Goal: Check status: Check status

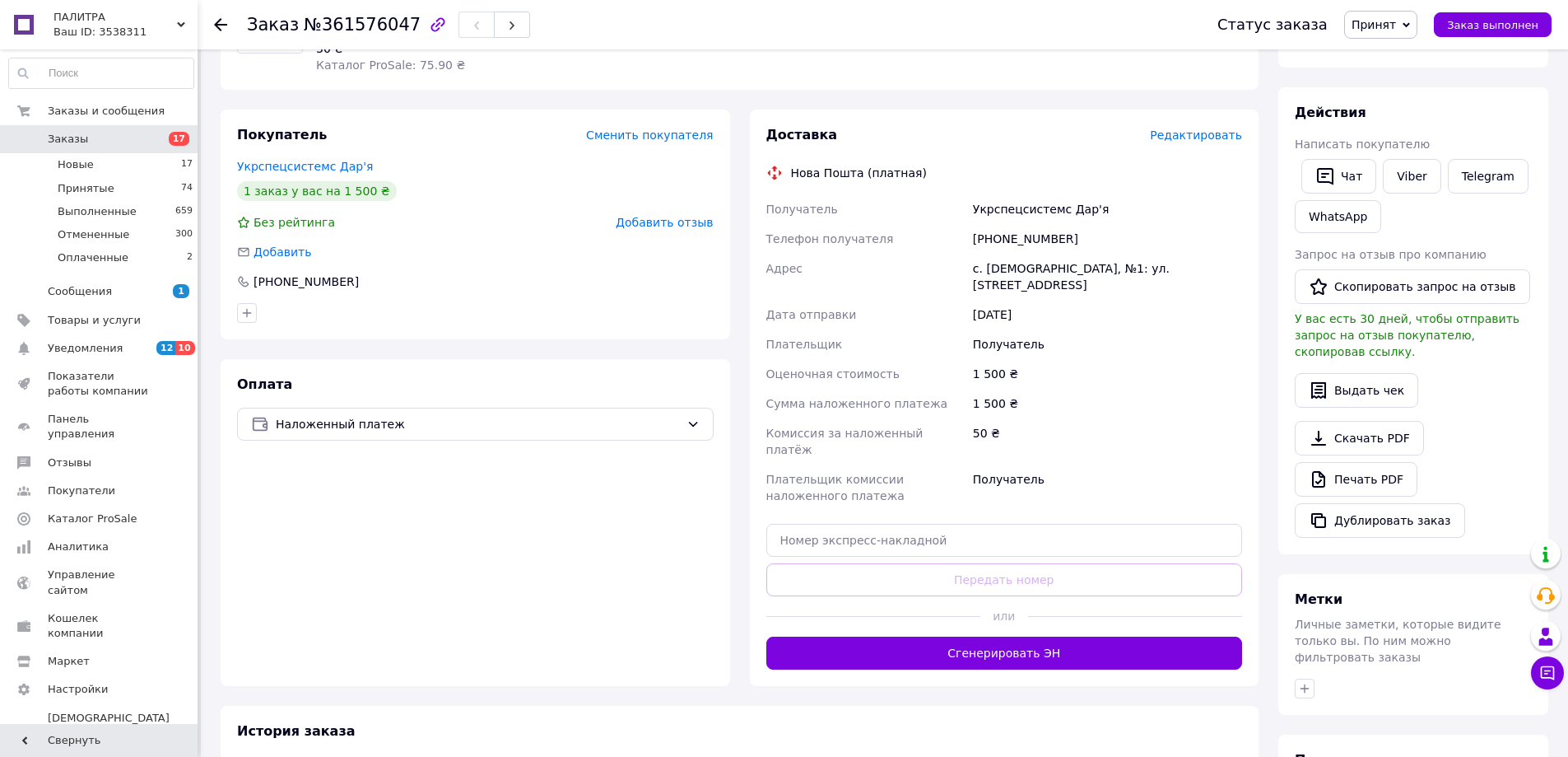
scroll to position [247, 0]
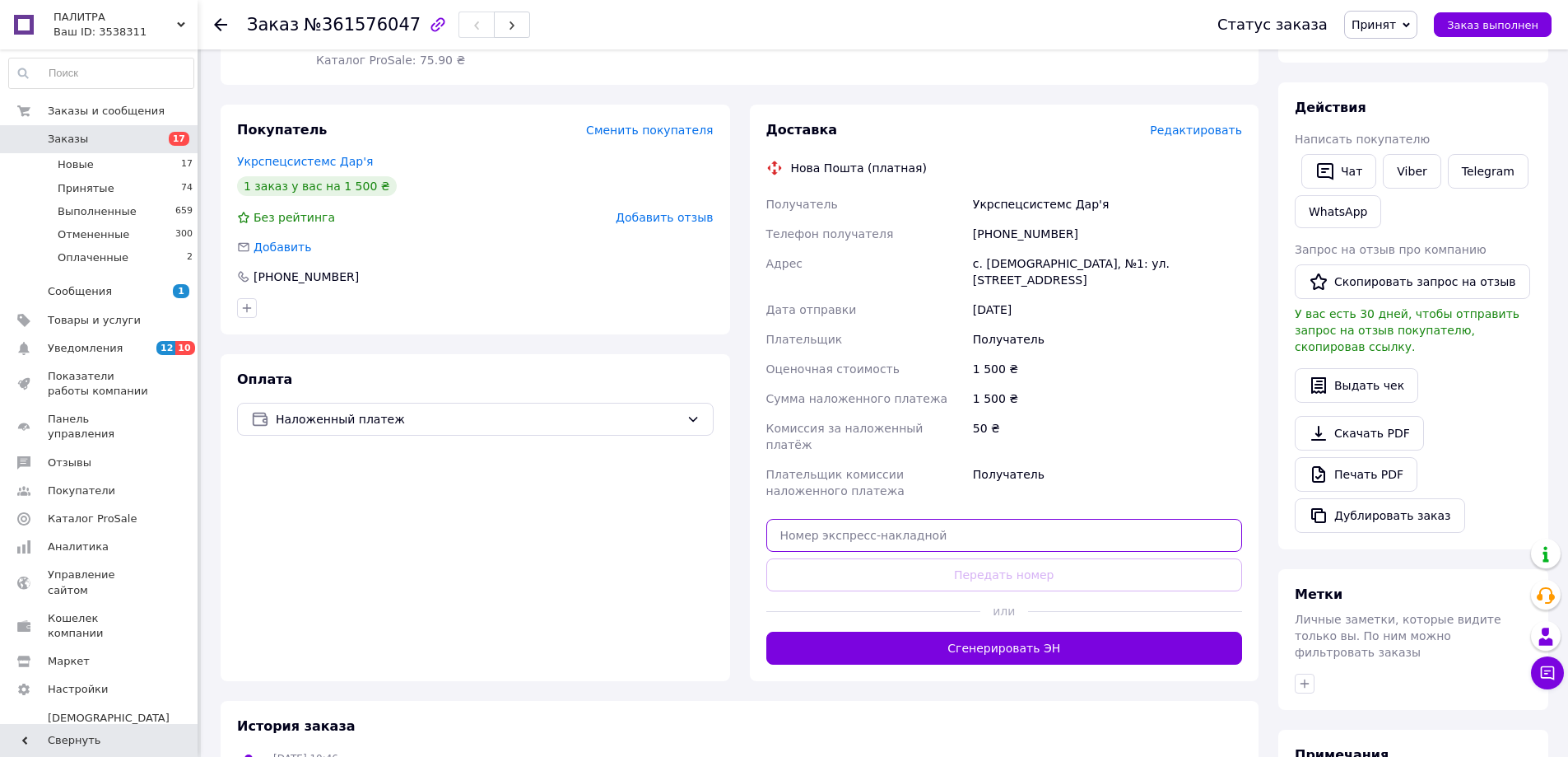
click at [899, 519] on input "text" at bounding box center [1004, 535] width 477 height 33
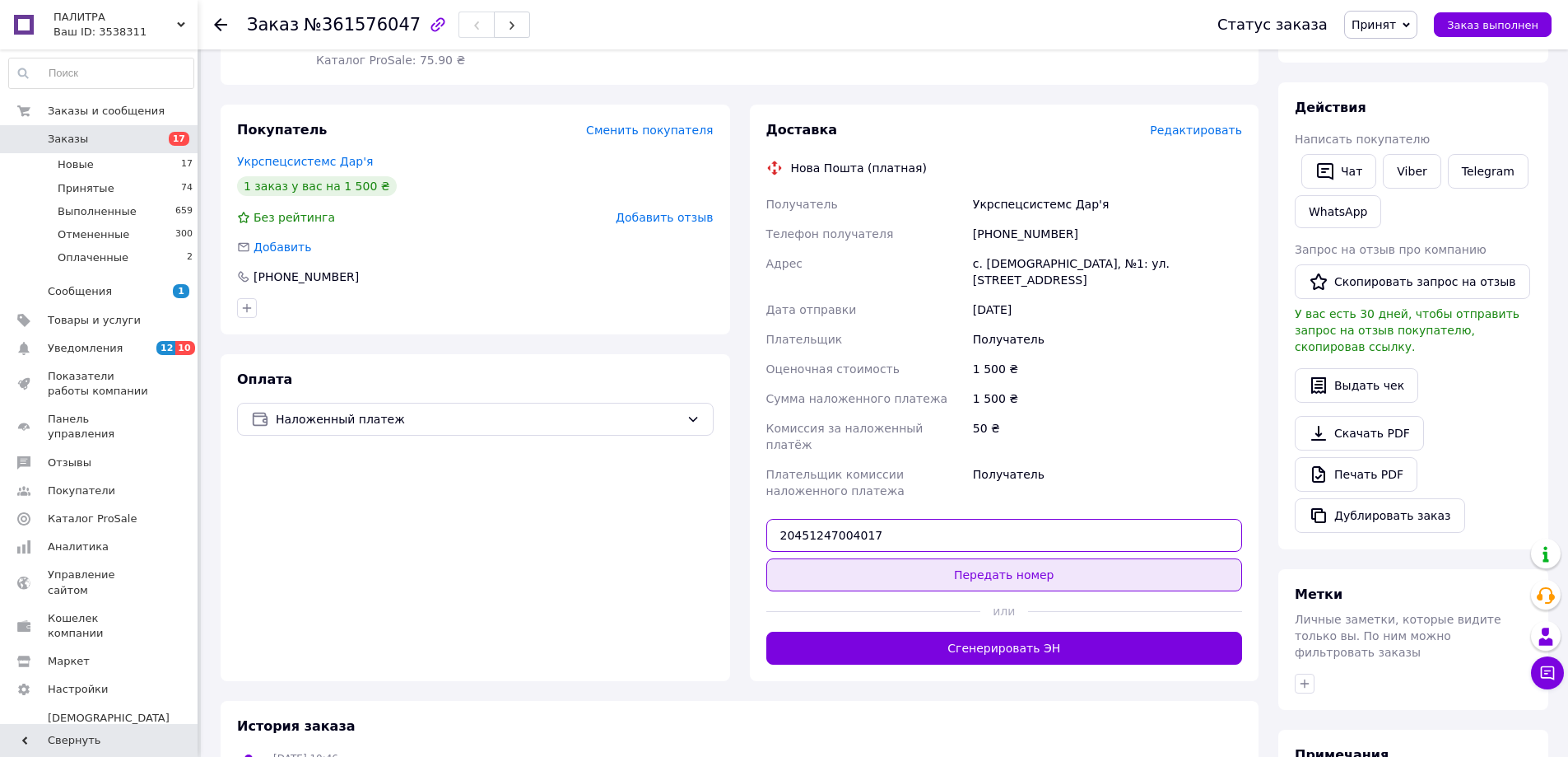
type input "20451247004017"
click at [925, 558] on button "Передать номер" at bounding box center [1004, 575] width 477 height 33
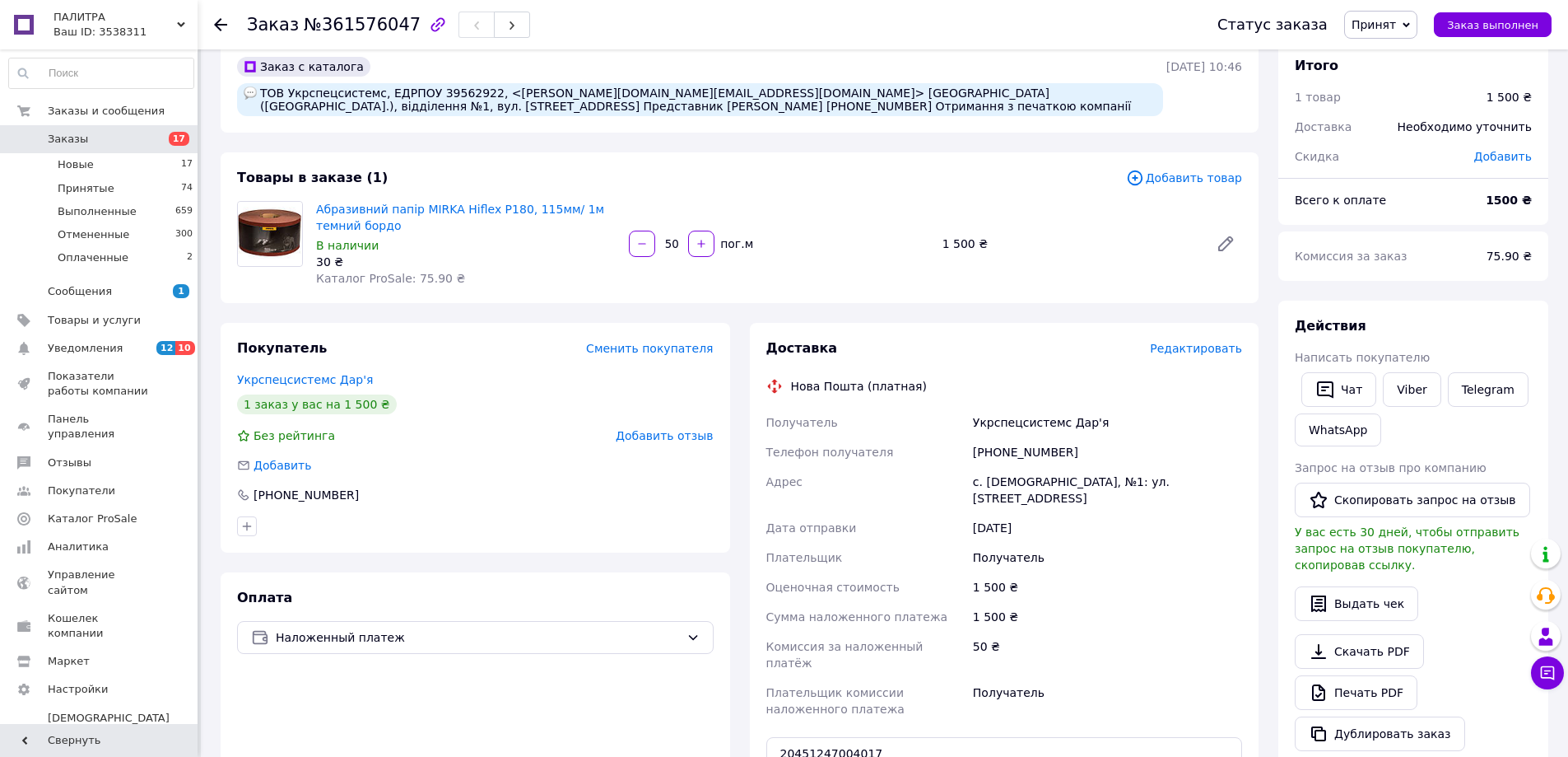
scroll to position [0, 0]
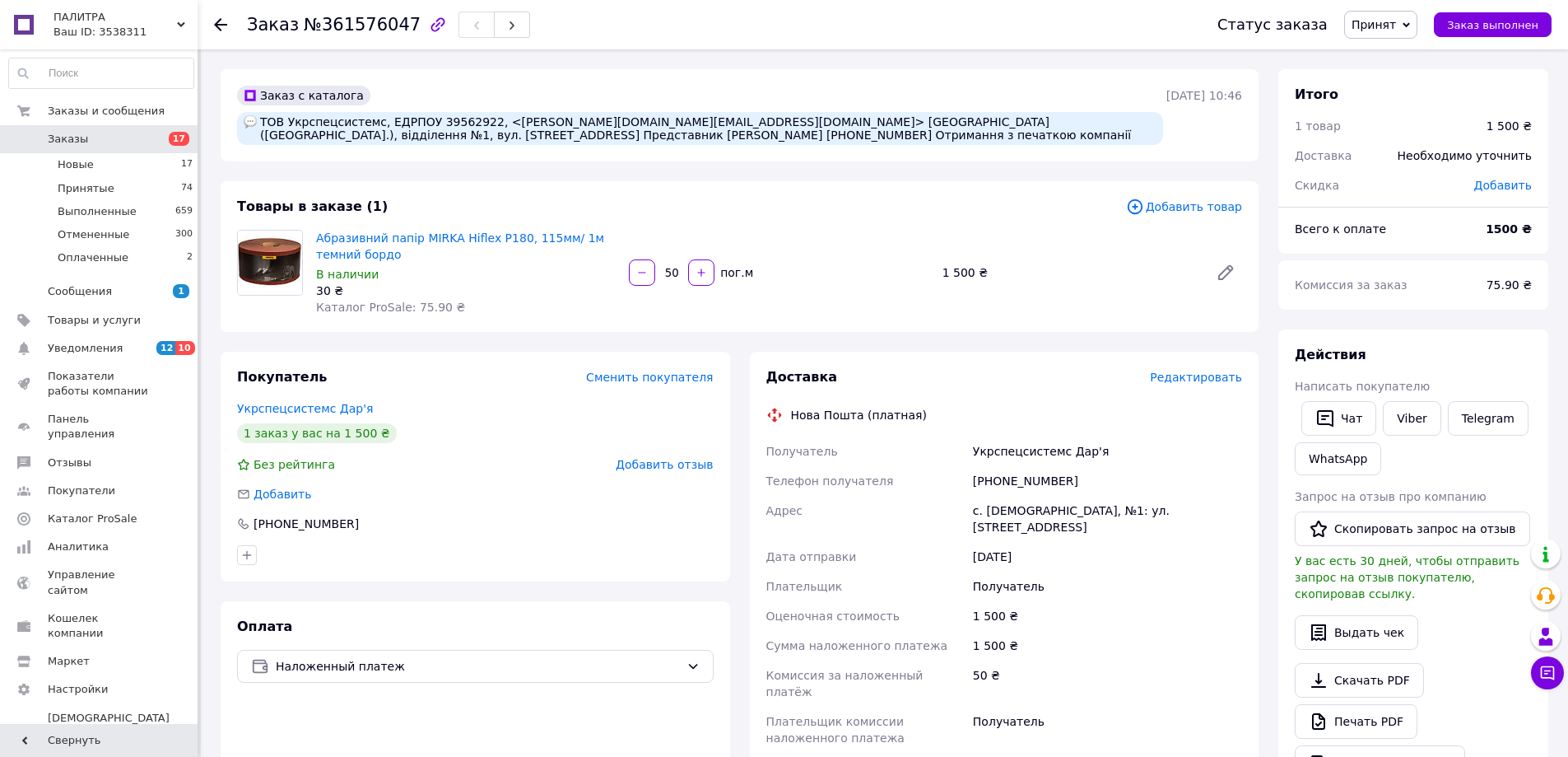
click at [219, 21] on use at bounding box center [221, 25] width 13 height 13
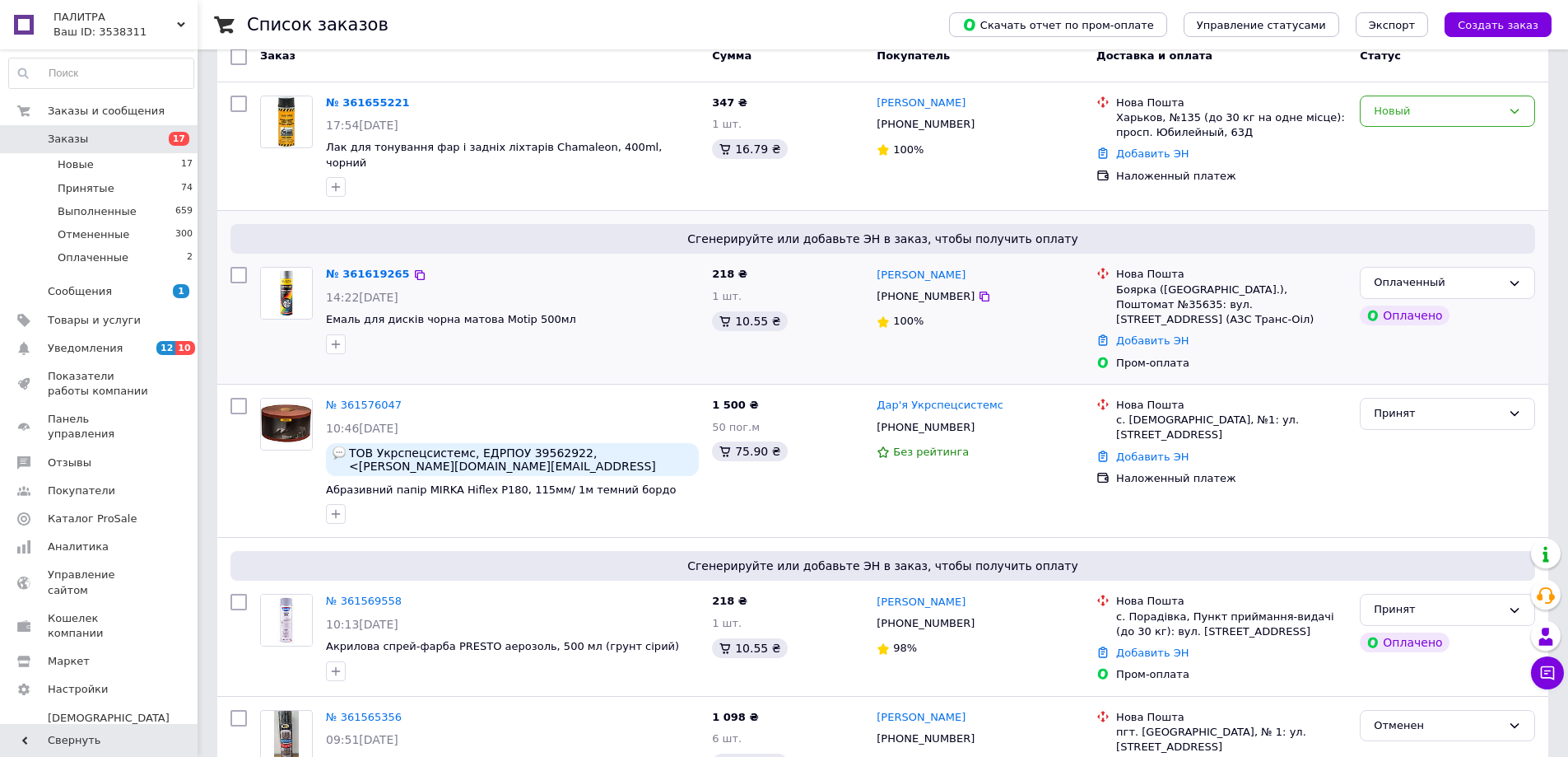
scroll to position [165, 0]
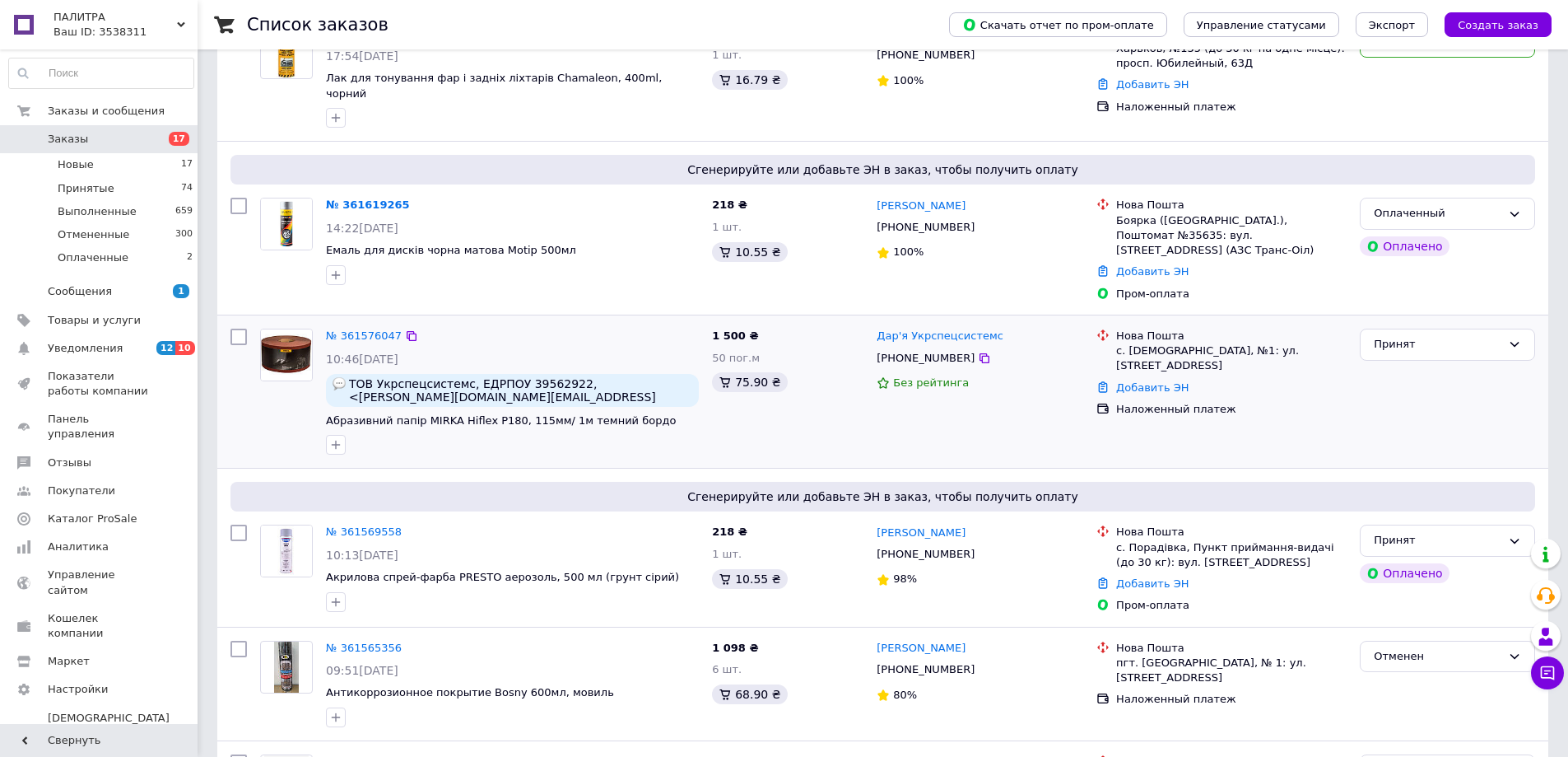
click at [280, 329] on img at bounding box center [286, 355] width 50 height 51
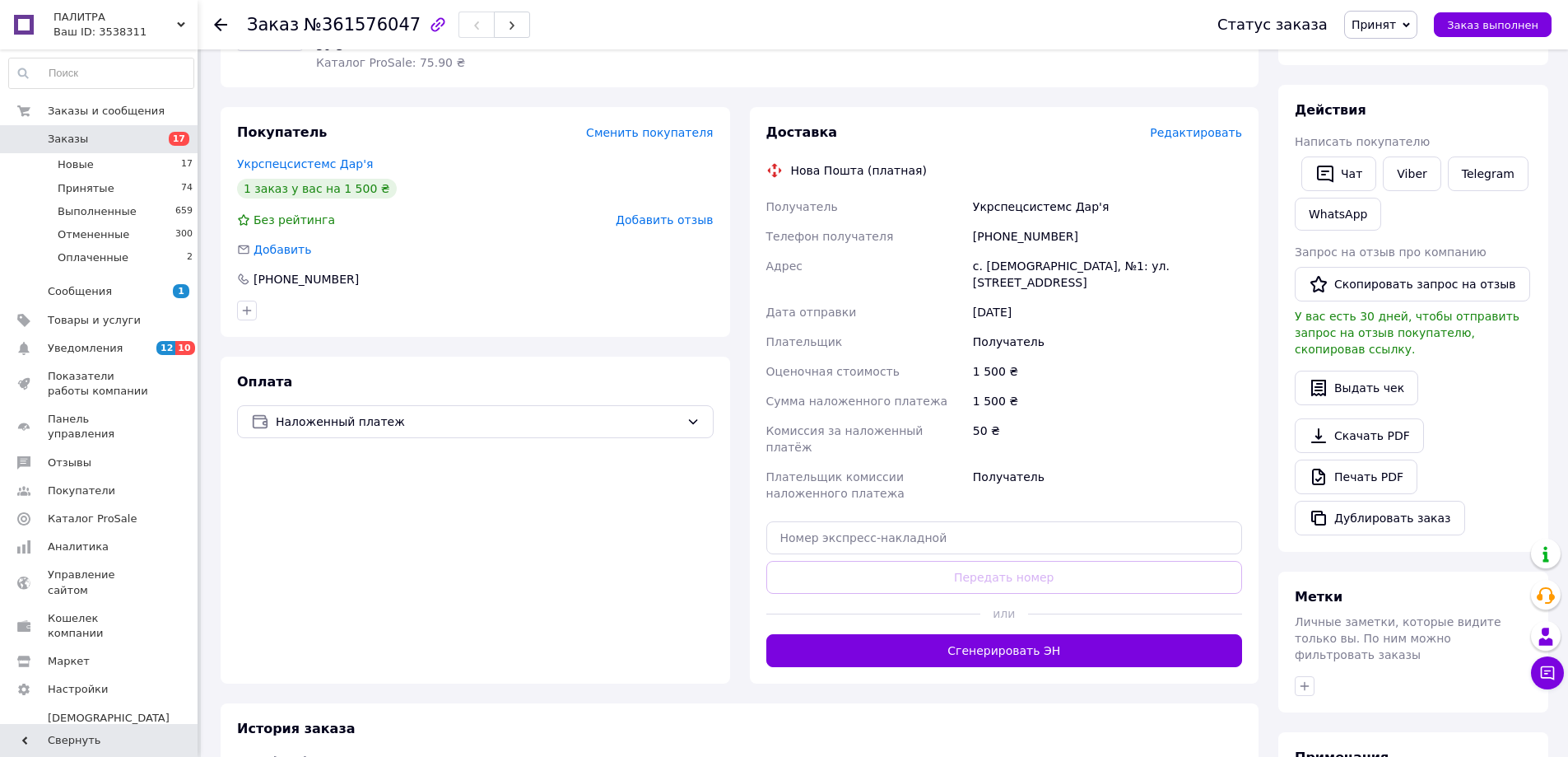
scroll to position [247, 0]
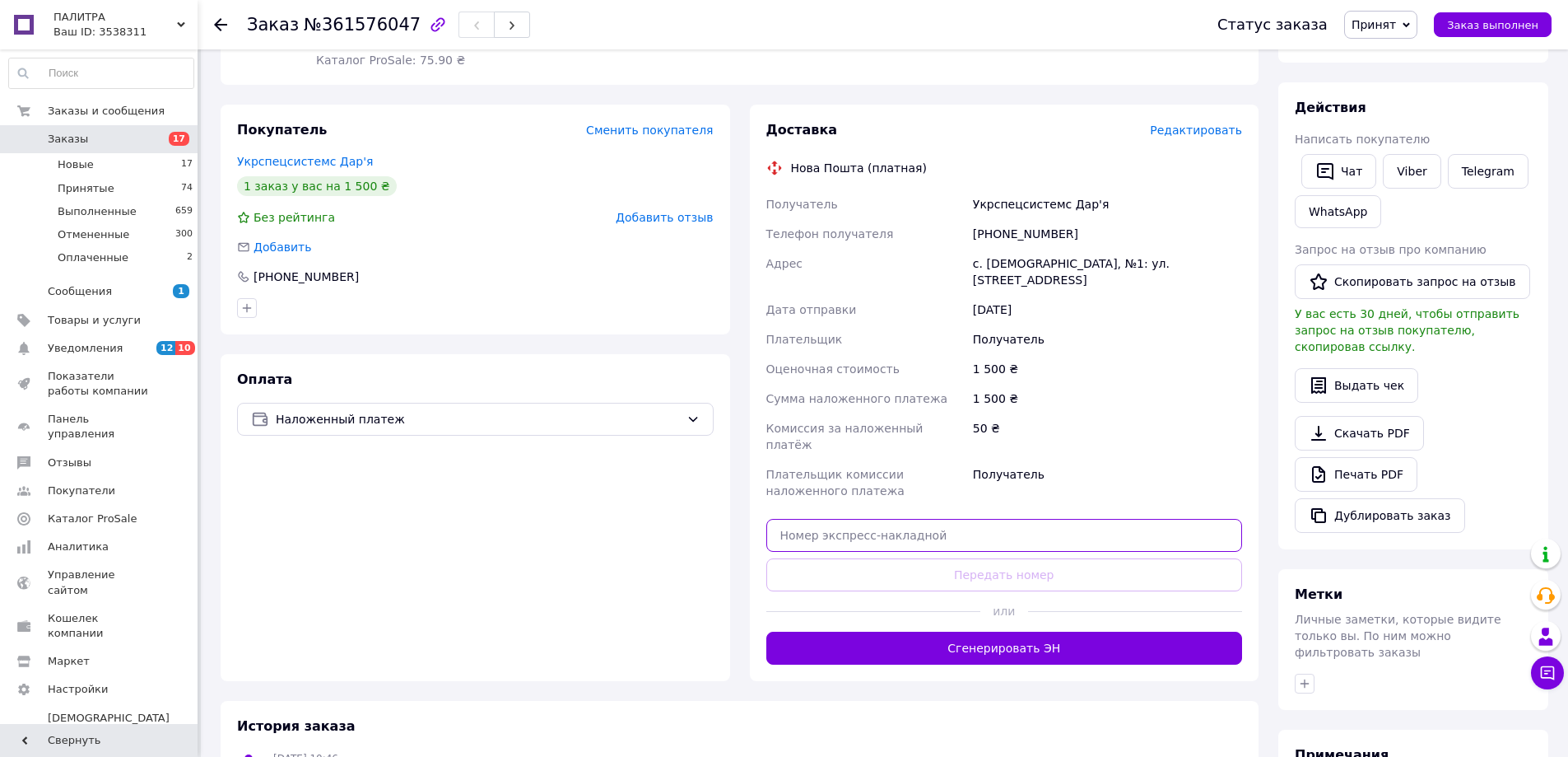
click at [913, 519] on input "text" at bounding box center [1004, 535] width 477 height 33
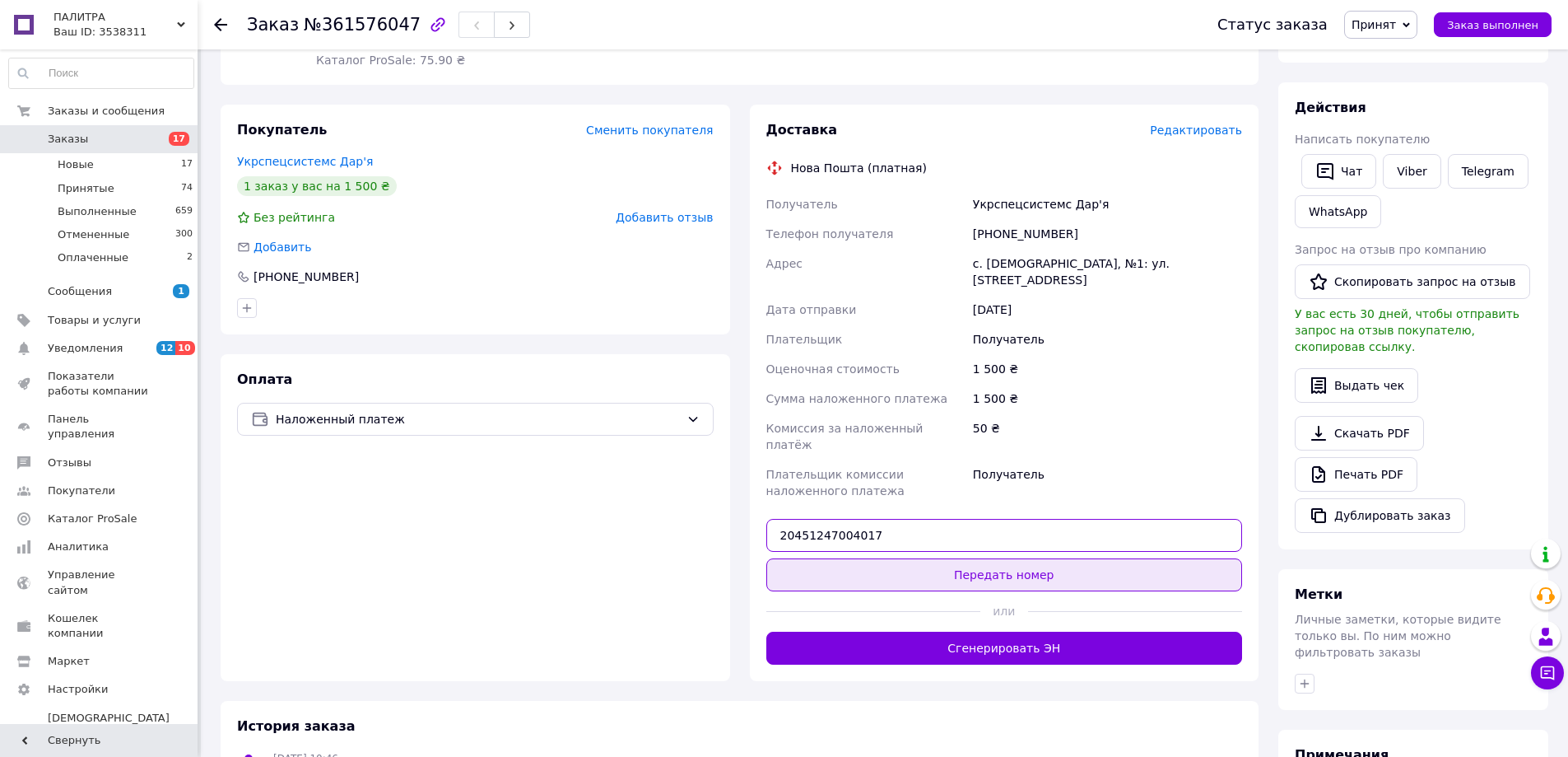
type input "20451247004017"
click at [913, 558] on button "Передать номер" at bounding box center [1004, 575] width 477 height 33
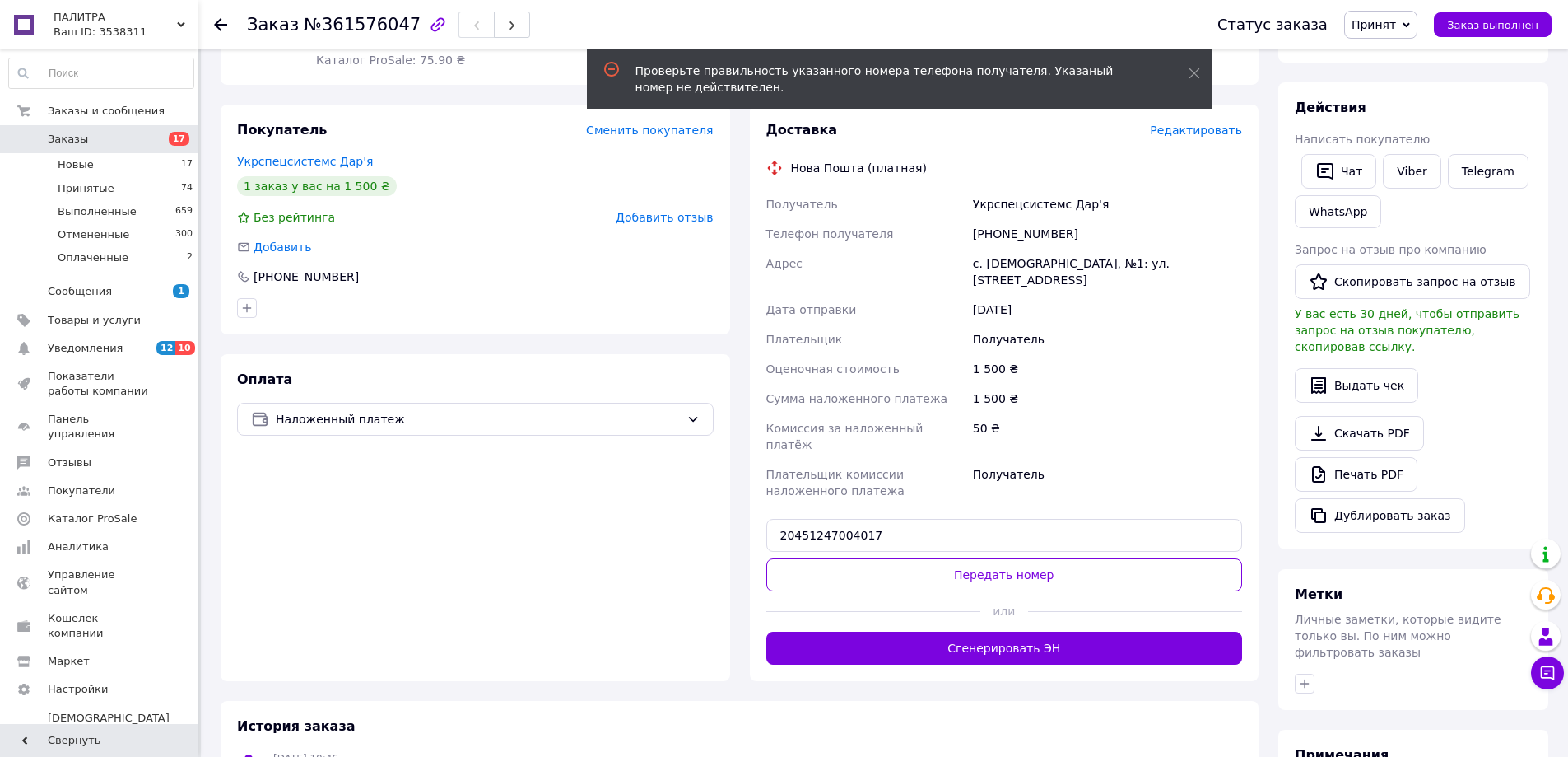
click at [222, 21] on icon at bounding box center [221, 25] width 13 height 13
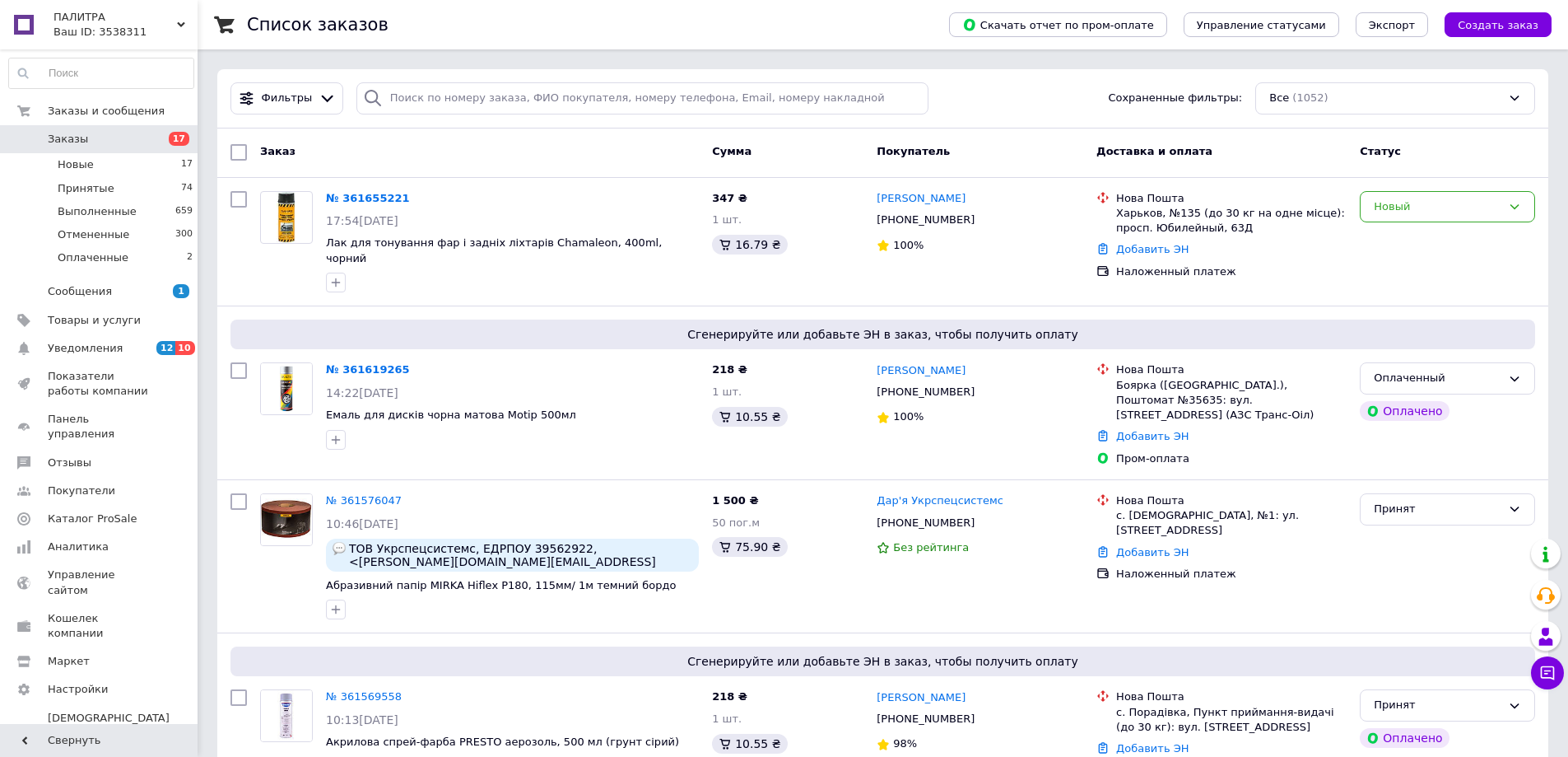
scroll to position [165, 0]
